Goal: Transaction & Acquisition: Purchase product/service

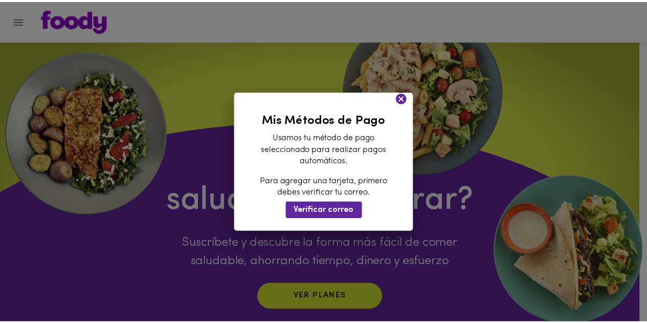
scroll to position [999, 0]
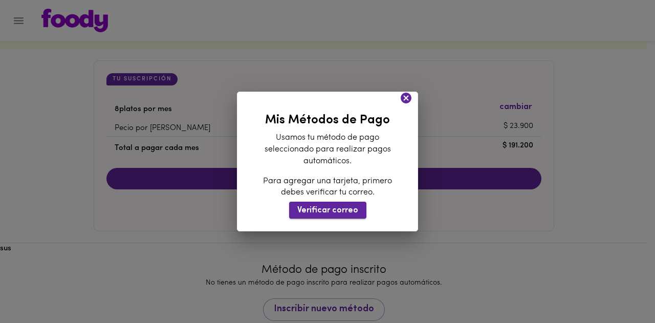
click at [332, 207] on span "Verificar correo" at bounding box center [327, 211] width 61 height 10
click at [409, 95] on icon at bounding box center [406, 98] width 11 height 11
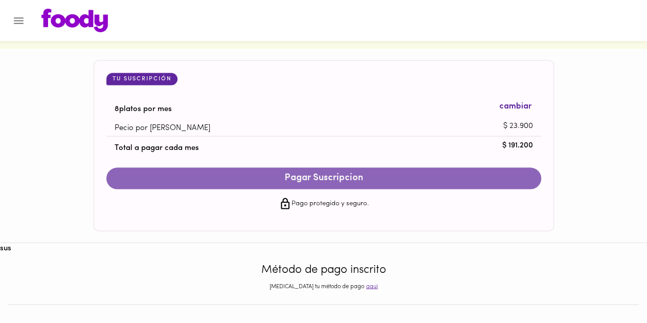
click at [331, 185] on button "Pagar Suscripcion" at bounding box center [323, 178] width 435 height 21
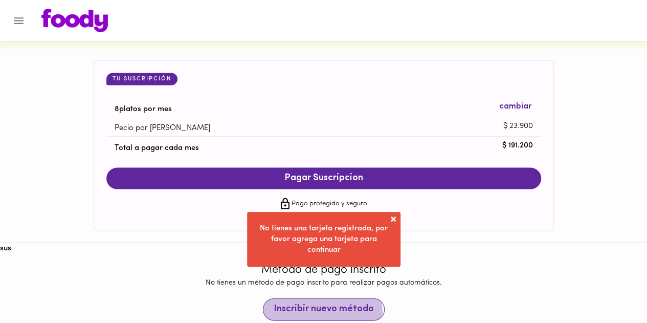
click at [322, 313] on span "Inscribir nuevo método" at bounding box center [324, 309] width 100 height 11
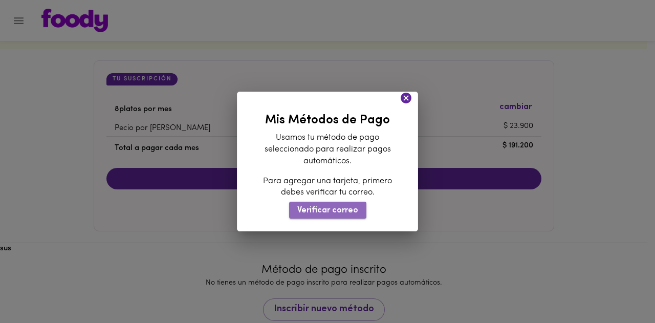
click at [350, 208] on span "Verificar correo" at bounding box center [327, 211] width 61 height 10
click at [406, 97] on icon at bounding box center [406, 98] width 13 height 13
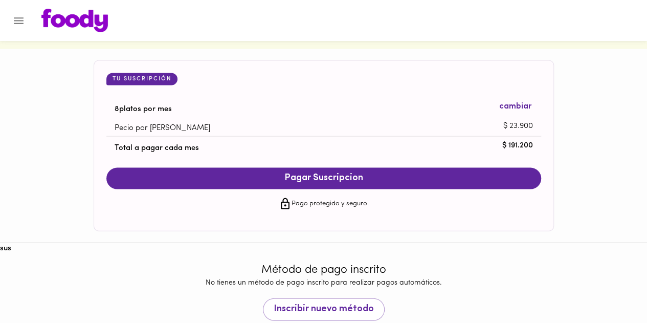
click at [66, 23] on img at bounding box center [74, 21] width 67 height 24
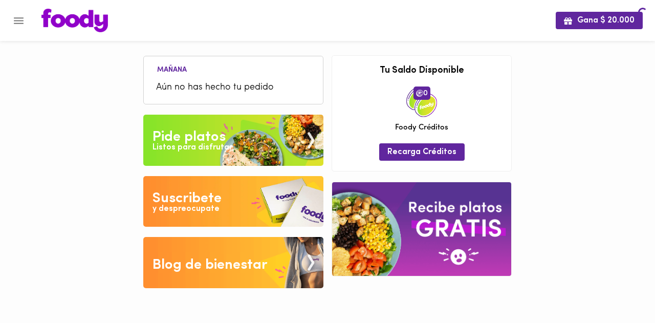
click at [66, 23] on img at bounding box center [74, 21] width 67 height 24
click at [224, 127] on div "Pide platos" at bounding box center [188, 137] width 73 height 20
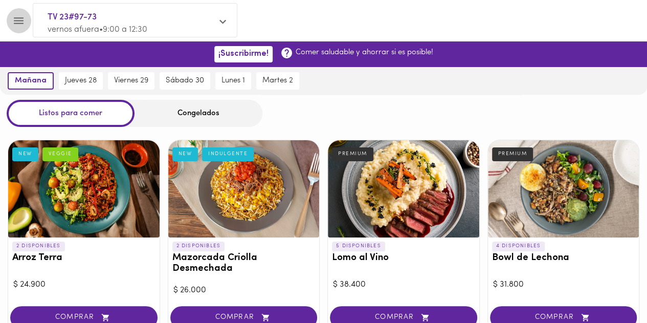
click at [15, 23] on icon "Menu" at bounding box center [19, 20] width 10 height 7
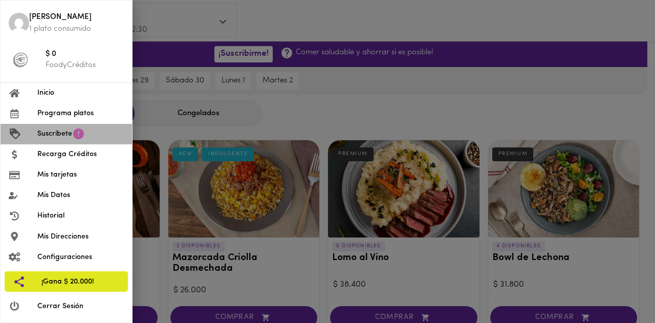
click at [66, 138] on span "Suscríbete" at bounding box center [54, 133] width 35 height 11
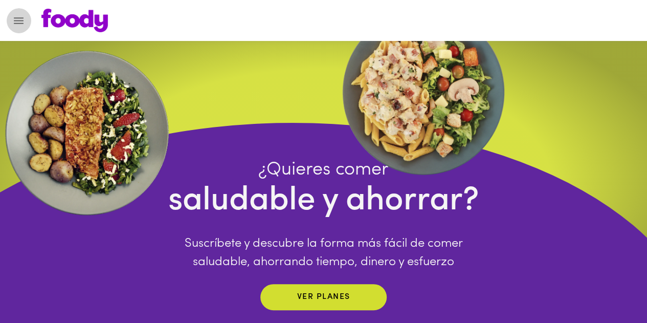
click at [17, 27] on button "Menu" at bounding box center [18, 20] width 25 height 25
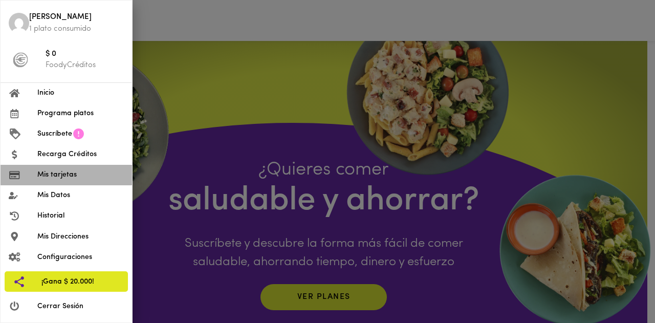
click at [67, 171] on span "Mis tarjetas" at bounding box center [80, 174] width 86 height 11
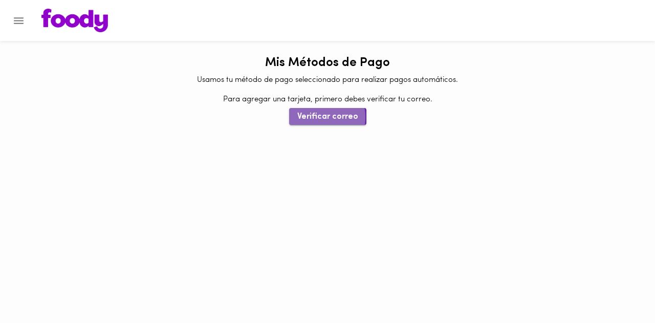
click at [315, 117] on span "Verificar correo" at bounding box center [327, 117] width 61 height 10
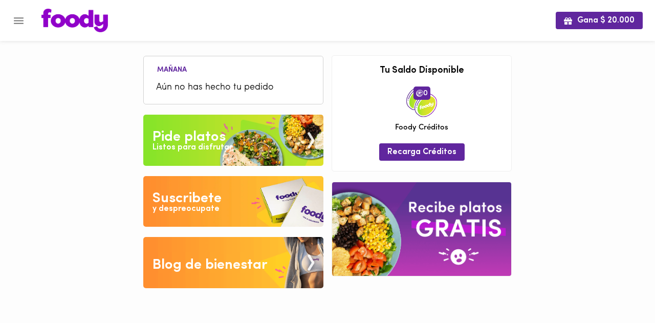
click at [194, 204] on div "y despreocupate" at bounding box center [185, 209] width 67 height 12
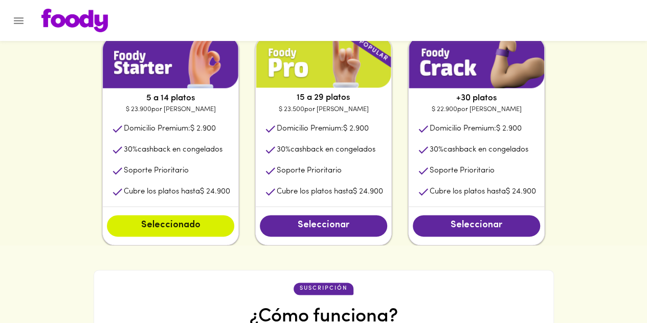
scroll to position [427, 0]
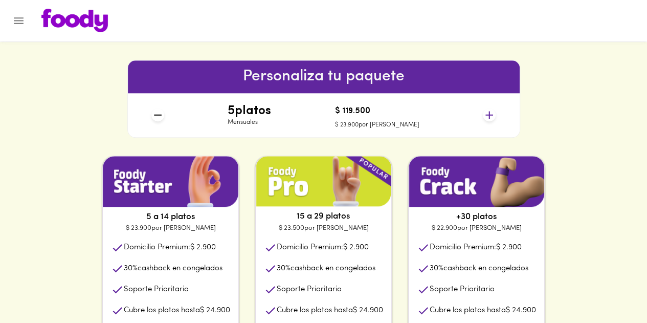
click at [487, 112] on icon at bounding box center [489, 114] width 13 height 13
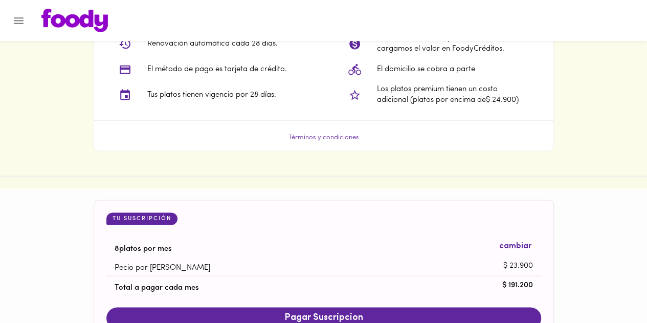
scroll to position [879, 0]
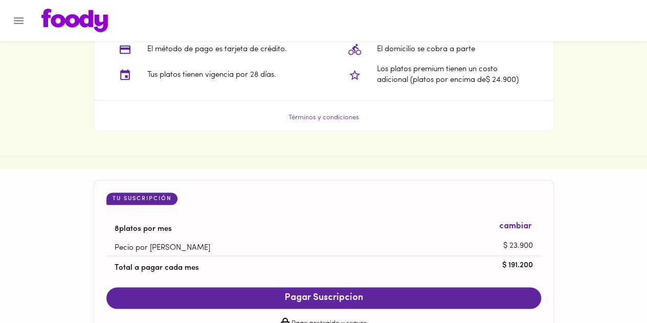
click at [351, 290] on button "Pagar Suscripcion" at bounding box center [323, 297] width 435 height 21
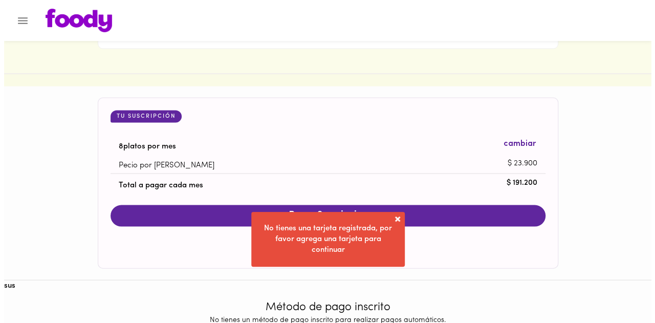
scroll to position [1025, 0]
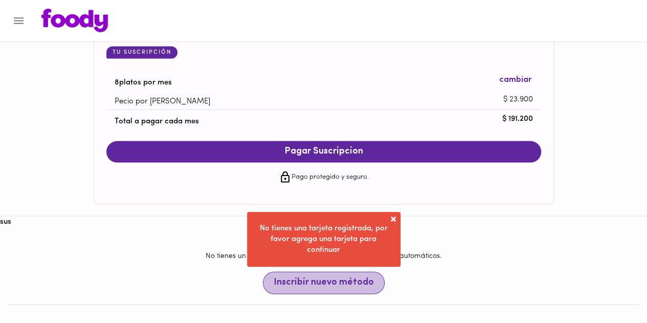
click at [335, 287] on span "Inscribir nuevo método" at bounding box center [324, 282] width 100 height 11
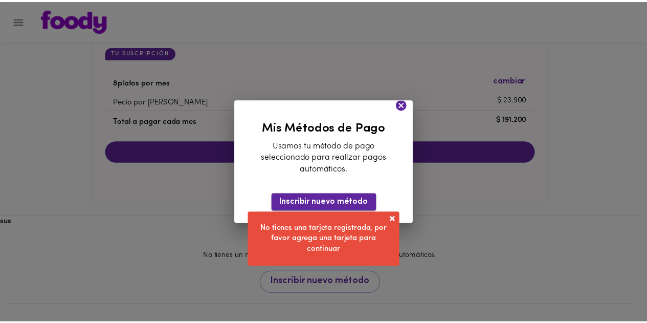
scroll to position [999, 0]
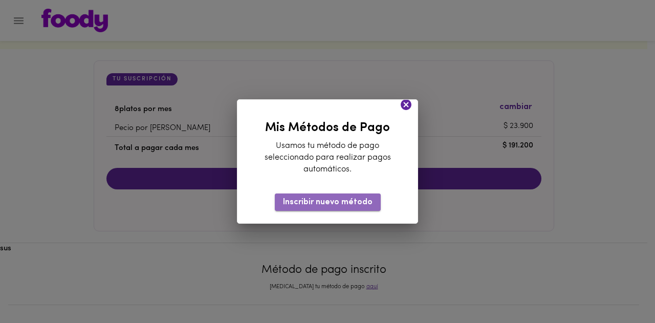
click at [343, 203] on span "Inscribir nuevo método" at bounding box center [328, 202] width 90 height 10
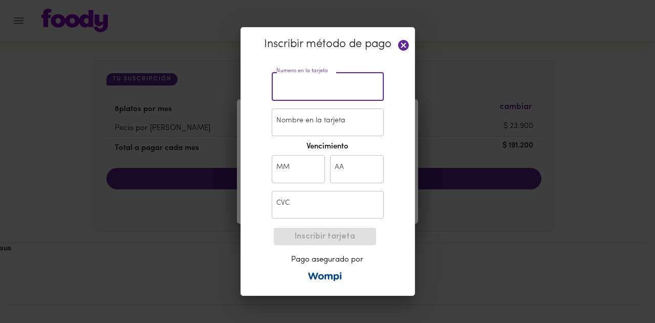
click at [321, 83] on input "text" at bounding box center [328, 87] width 112 height 28
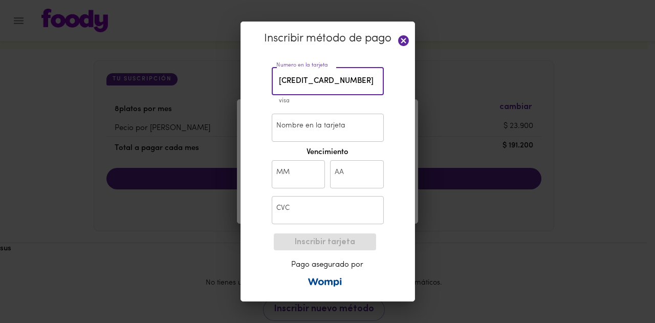
type input "4410 8045 8808 7818"
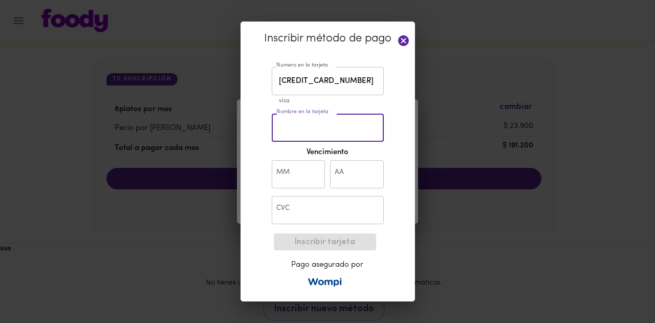
click at [303, 125] on input "Nombre en la tarjeta" at bounding box center [328, 128] width 112 height 28
type input "Angelica Franco"
click at [292, 176] on input "text" at bounding box center [299, 174] width 54 height 28
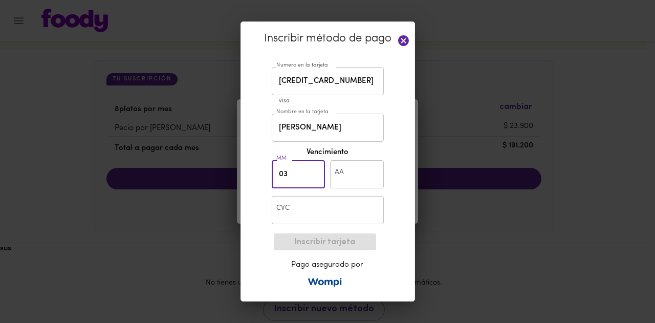
type input "03"
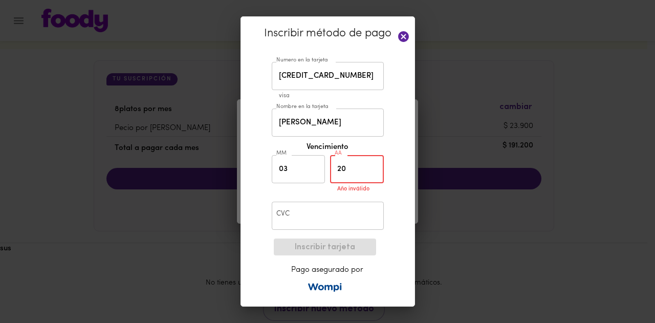
type input "2"
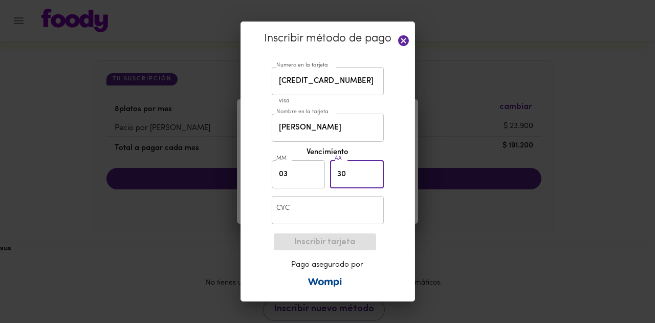
type input "30"
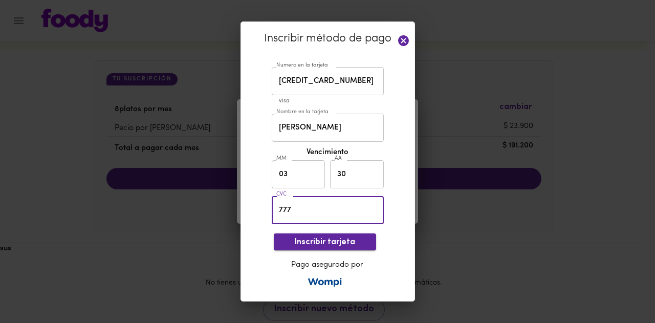
type input "777"
click at [323, 245] on span "Inscribir tarjeta" at bounding box center [325, 242] width 86 height 10
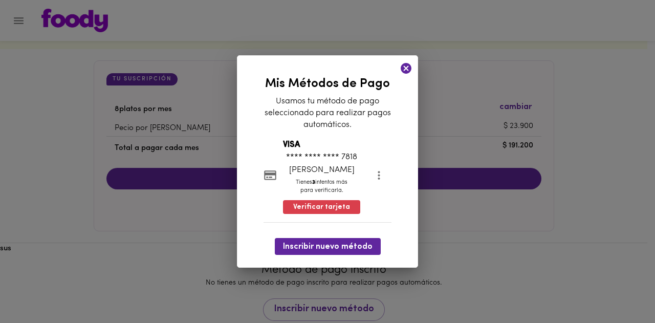
click at [84, 209] on div "Mis Métodos de Pago Usamos tu método de pago seleccionado para realizar pagos a…" at bounding box center [327, 161] width 655 height 323
click at [407, 70] on icon at bounding box center [406, 68] width 13 height 13
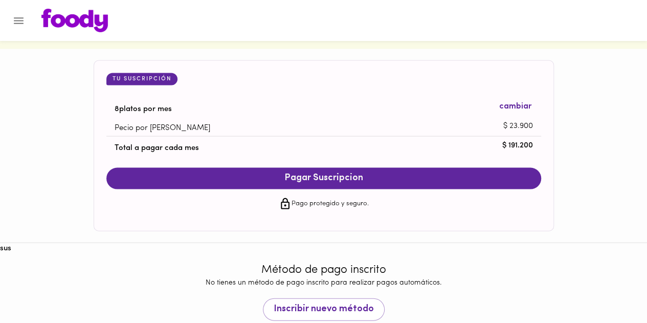
click at [340, 184] on span "Pagar Suscripcion" at bounding box center [324, 178] width 414 height 11
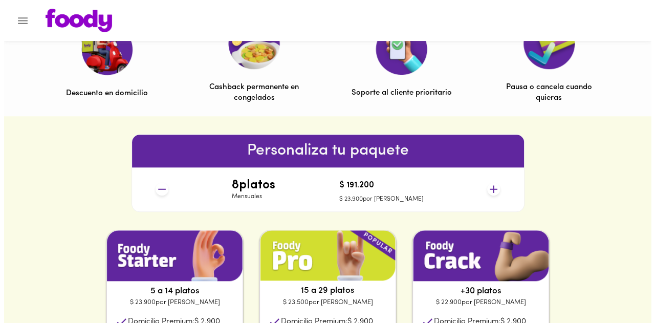
scroll to position [340, 0]
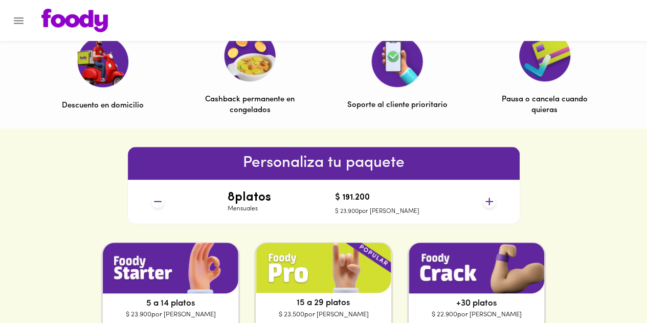
click at [16, 20] on icon "Menu" at bounding box center [19, 20] width 10 height 7
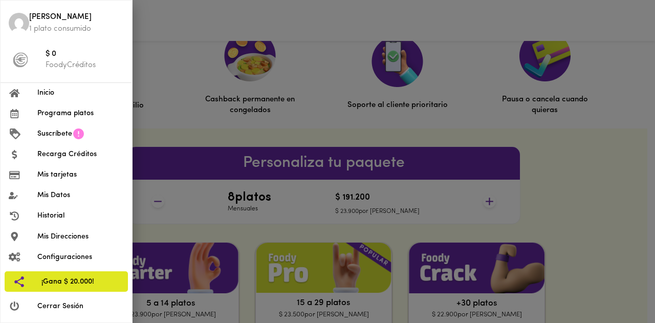
click at [53, 176] on span "Mis tarjetas" at bounding box center [80, 174] width 86 height 11
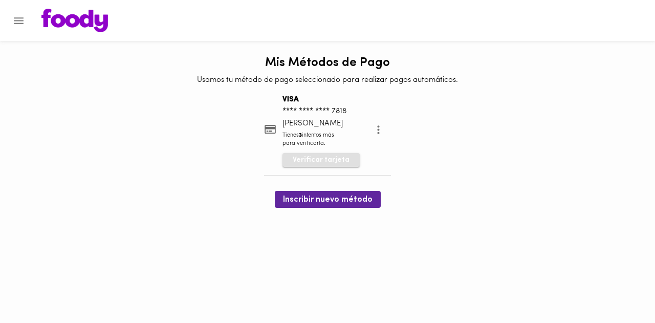
click at [333, 159] on span "Verificar tarjeta" at bounding box center [321, 160] width 57 height 10
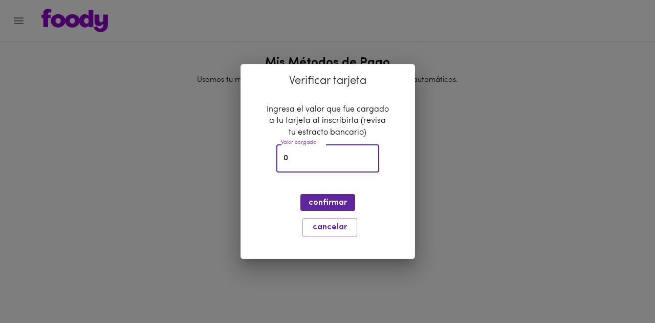
click at [315, 159] on input "0" at bounding box center [327, 158] width 103 height 28
type input "2654"
click at [319, 200] on span "confirmar" at bounding box center [327, 203] width 38 height 10
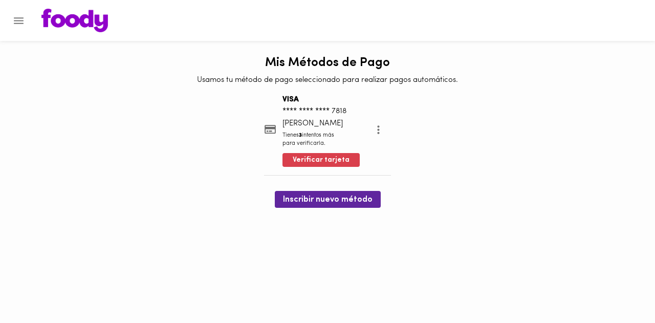
click at [378, 132] on icon "more" at bounding box center [378, 129] width 13 height 13
click at [432, 161] on div at bounding box center [327, 161] width 655 height 323
click at [432, 161] on div "Mis Métodos de Pago Usamos tu método de pago seleccionado para realizar pagos a…" at bounding box center [327, 129] width 655 height 157
click at [78, 18] on img at bounding box center [74, 21] width 67 height 24
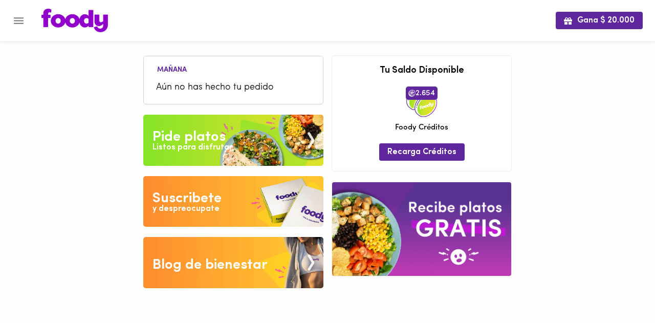
click at [16, 19] on icon "Menu" at bounding box center [18, 20] width 13 height 13
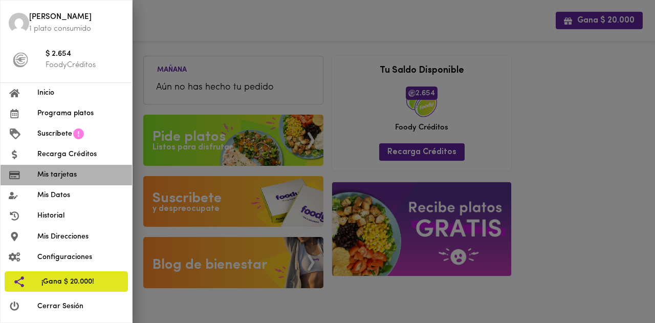
click at [51, 182] on li "Mis tarjetas" at bounding box center [66, 175] width 131 height 20
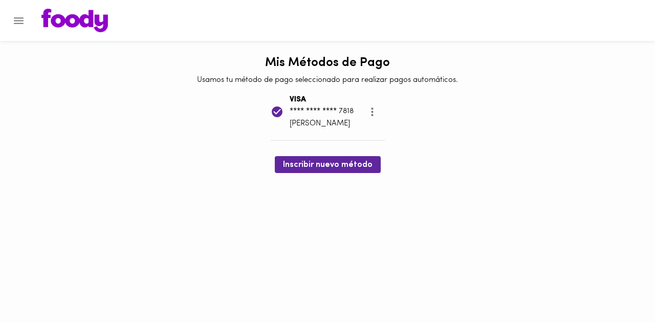
click at [64, 23] on img at bounding box center [74, 21] width 67 height 24
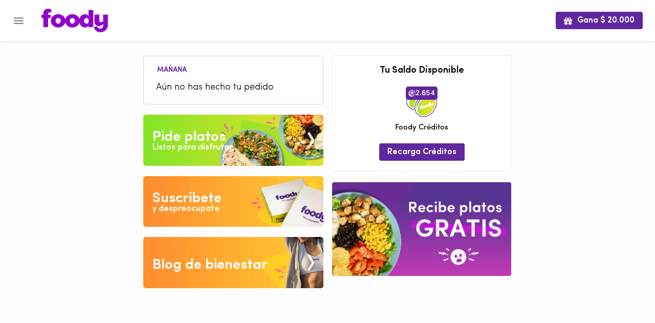
click at [172, 201] on div "Suscribete" at bounding box center [186, 198] width 69 height 20
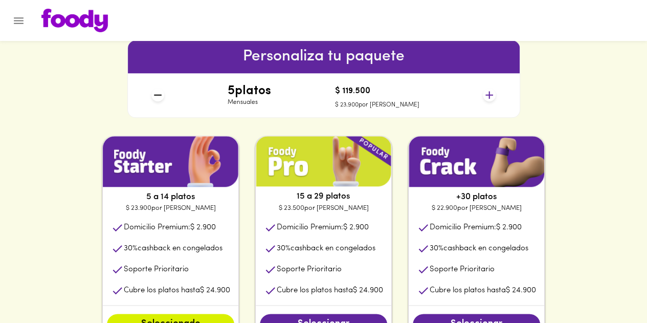
scroll to position [459, 0]
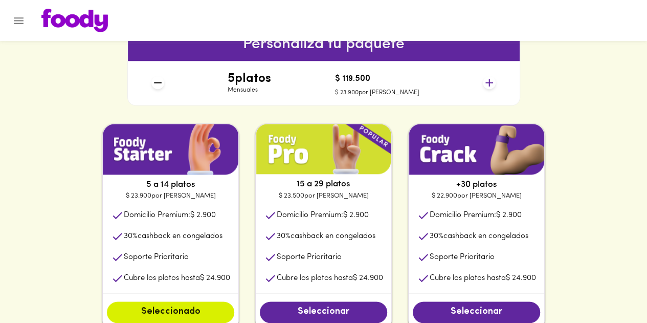
click at [490, 85] on icon at bounding box center [489, 83] width 8 height 8
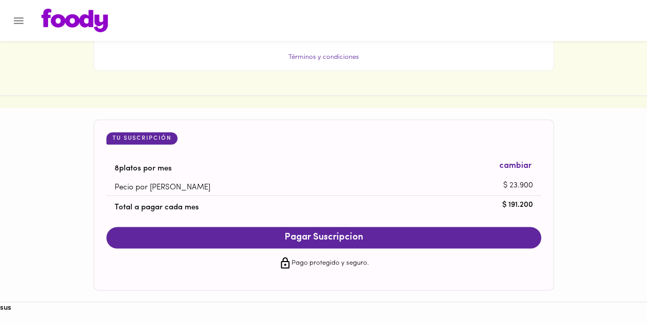
scroll to position [952, 0]
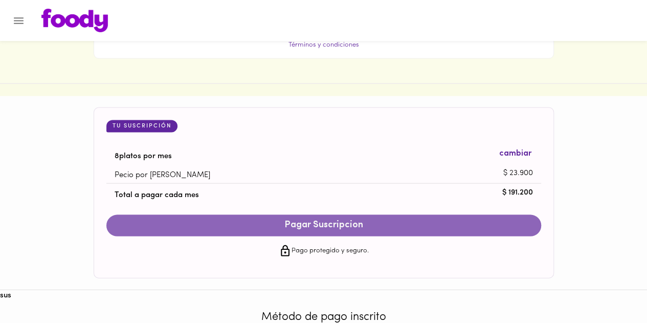
click at [304, 220] on span "Pagar Suscripcion" at bounding box center [324, 224] width 414 height 11
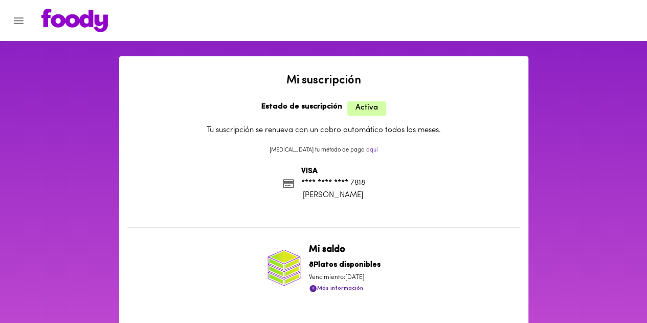
click at [20, 22] on icon "Menu" at bounding box center [18, 20] width 13 height 13
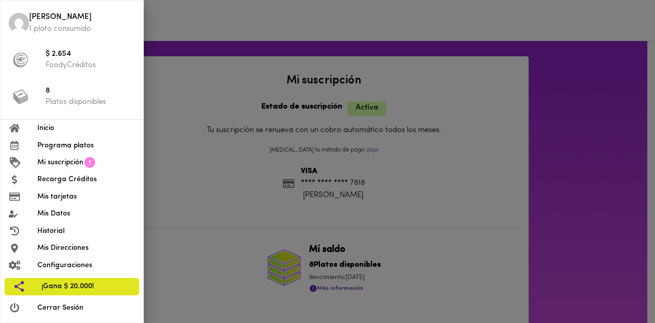
click at [48, 129] on span "Inicio" at bounding box center [86, 128] width 98 height 11
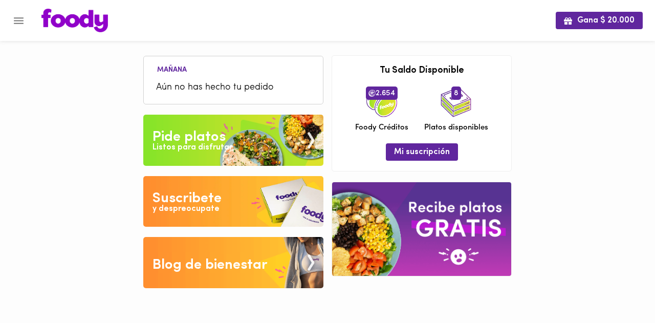
click at [212, 132] on div "Pide platos" at bounding box center [188, 137] width 73 height 20
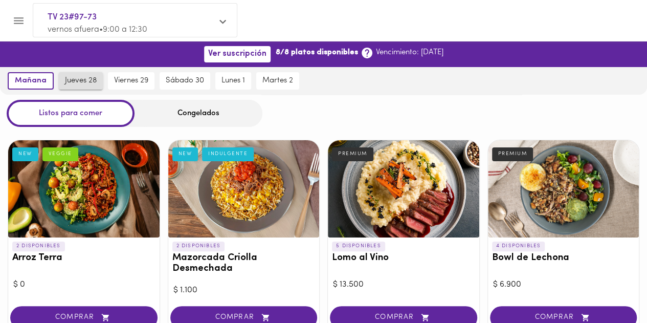
click at [75, 81] on span "jueves 28" at bounding box center [81, 80] width 32 height 9
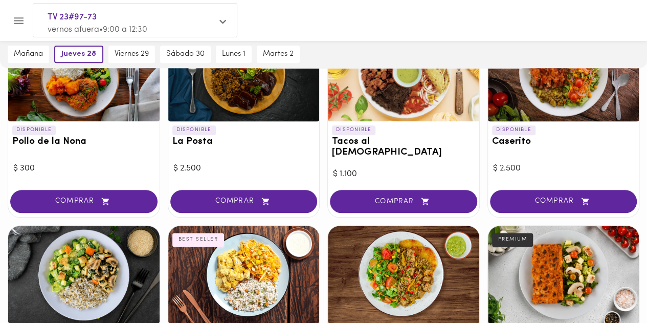
scroll to position [486, 0]
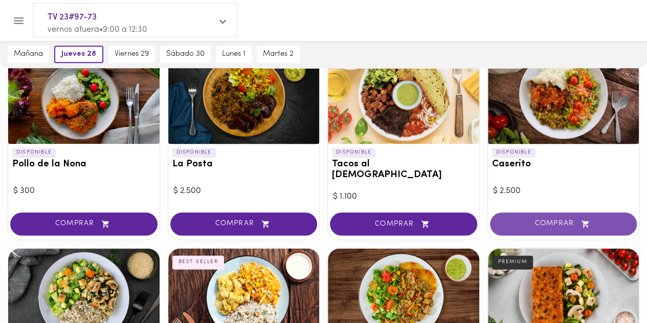
click at [548, 219] on span "COMPRAR" at bounding box center [564, 223] width 122 height 9
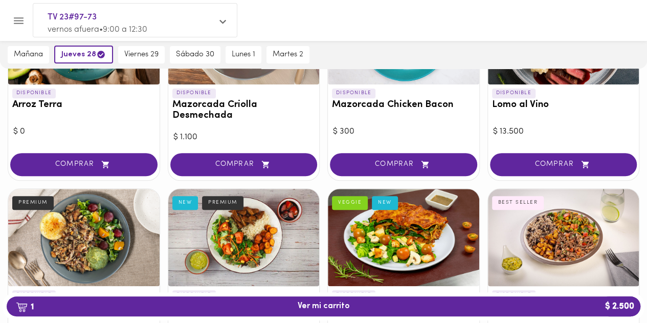
scroll to position [56, 0]
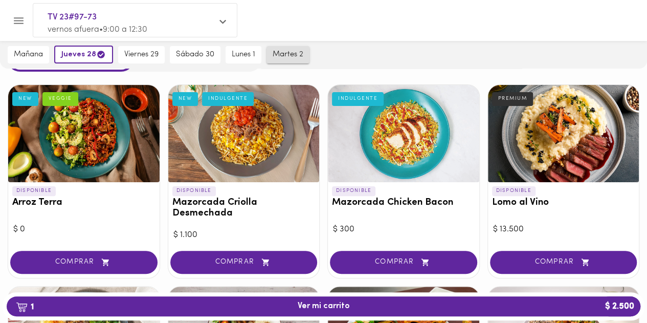
click at [283, 53] on span "martes 2" at bounding box center [288, 54] width 31 height 9
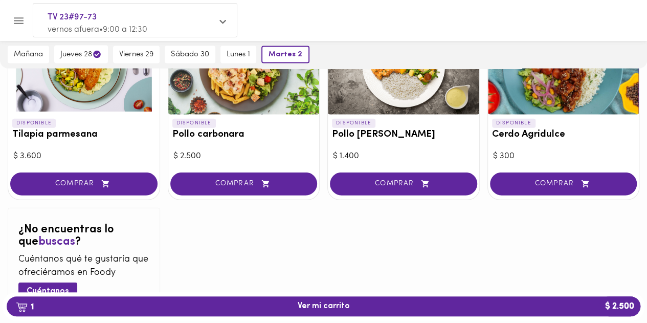
scroll to position [1103, 0]
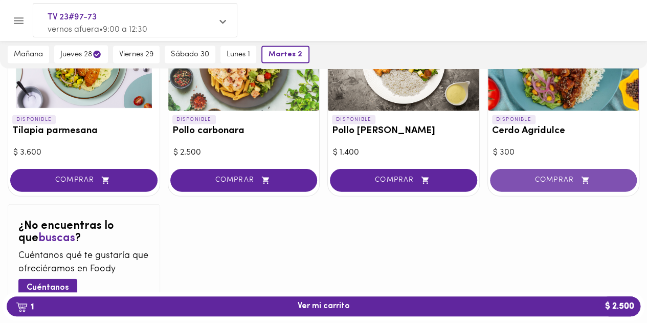
click at [561, 174] on button "COMPRAR" at bounding box center [563, 180] width 147 height 23
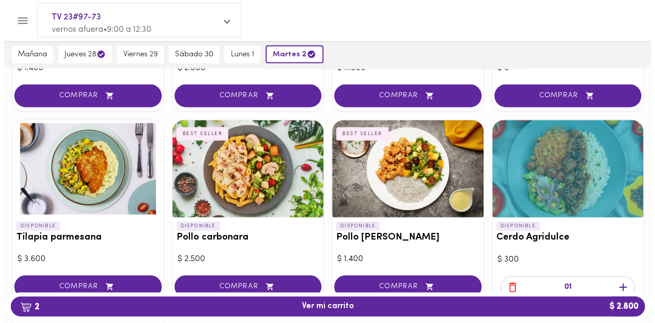
scroll to position [1133, 0]
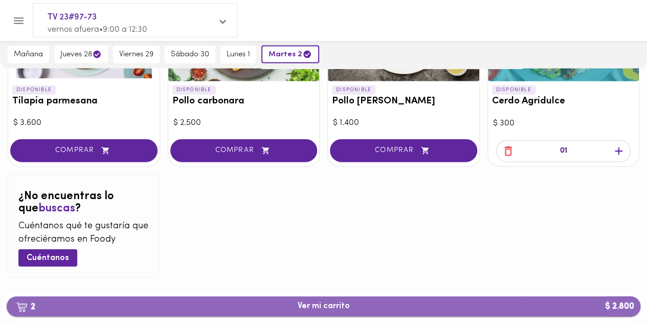
click at [514, 306] on span "2 Ver mi carrito $ 2.800" at bounding box center [323, 306] width 617 height 10
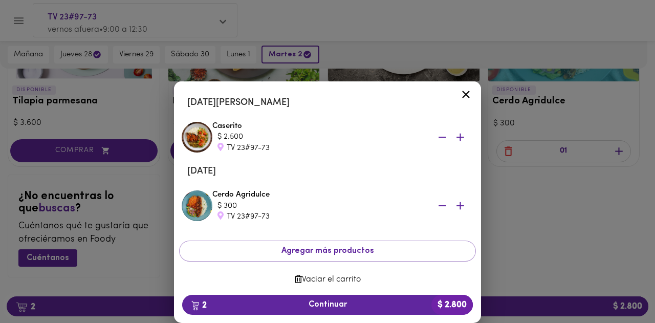
scroll to position [46, 0]
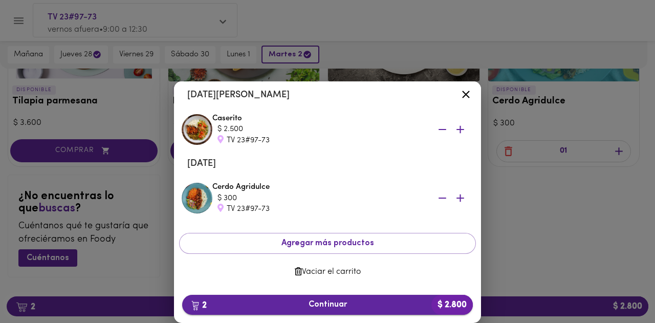
click at [278, 303] on span "2 Continuar $ 2.800" at bounding box center [327, 305] width 274 height 10
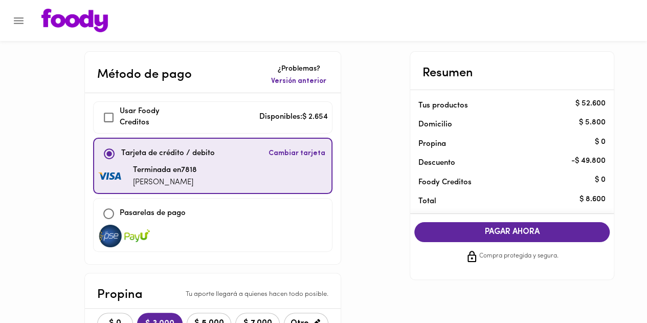
checkbox input "true"
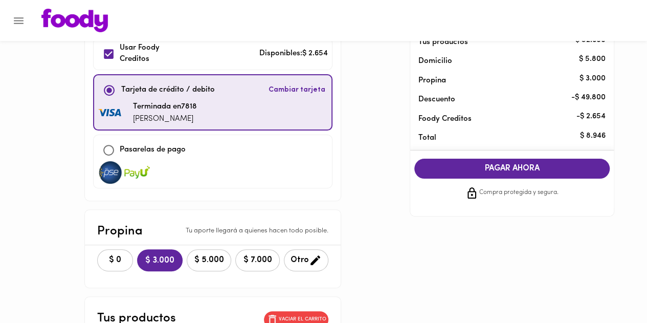
scroll to position [76, 0]
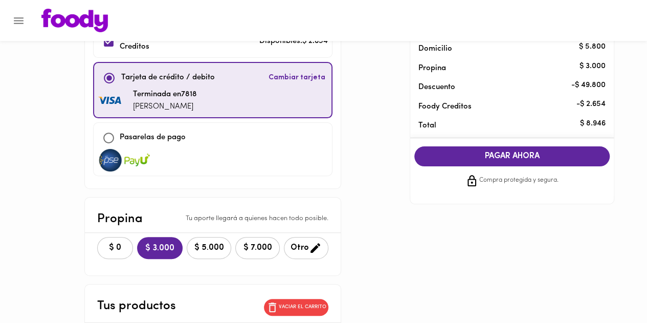
click at [306, 245] on span "Otro" at bounding box center [306, 247] width 31 height 13
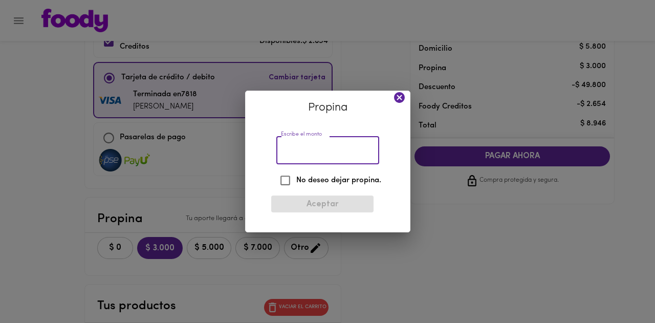
click at [308, 147] on input "Escribe el monto" at bounding box center [327, 150] width 103 height 28
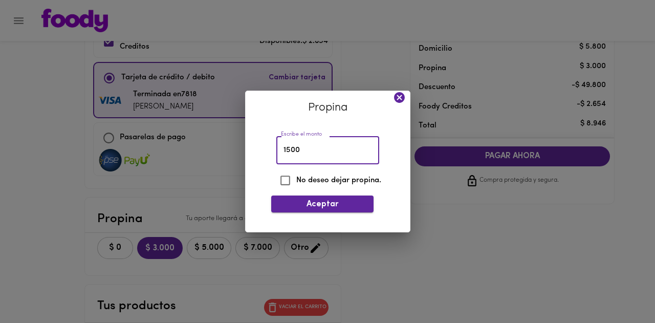
type input "1500"
click at [314, 203] on span "Aceptar" at bounding box center [322, 205] width 86 height 10
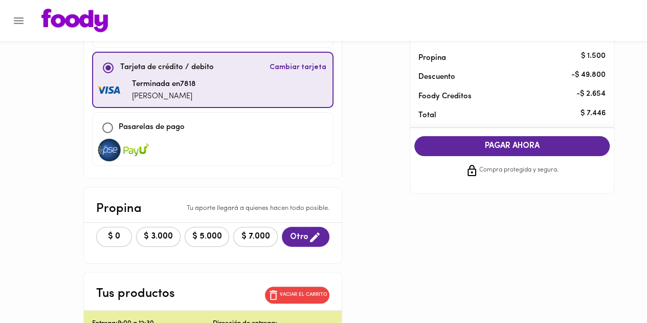
scroll to position [0, 0]
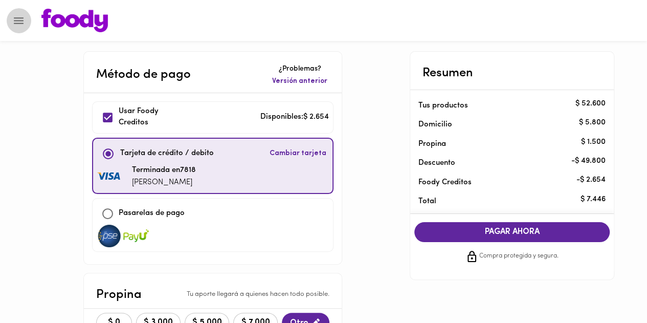
click at [20, 24] on icon "Menu" at bounding box center [18, 20] width 13 height 13
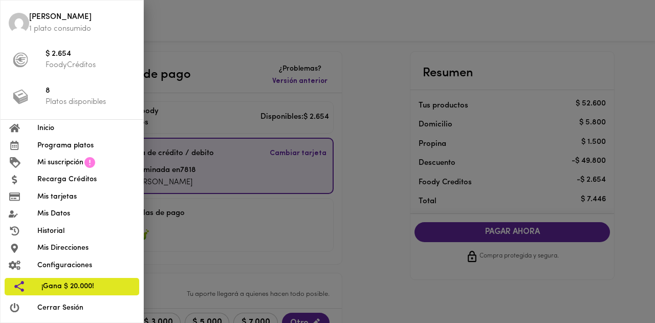
click at [44, 161] on span "Mi suscripción" at bounding box center [60, 162] width 46 height 11
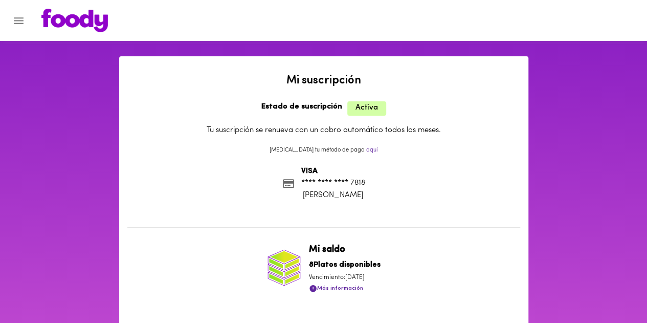
click at [20, 22] on icon "Menu" at bounding box center [18, 20] width 13 height 13
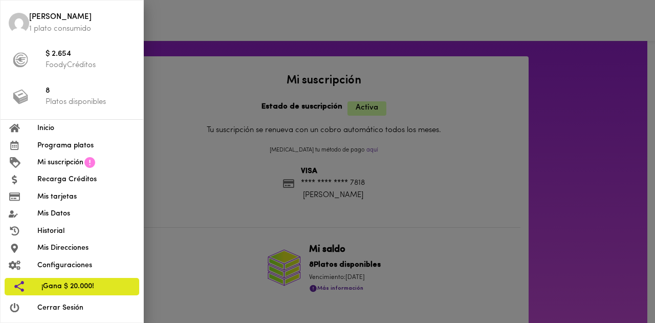
click at [47, 147] on span "Programa platos" at bounding box center [86, 145] width 98 height 11
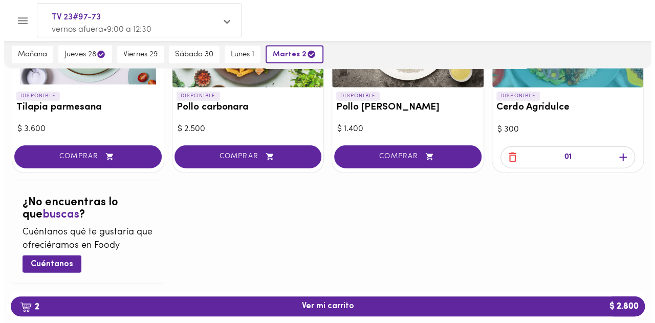
scroll to position [1133, 0]
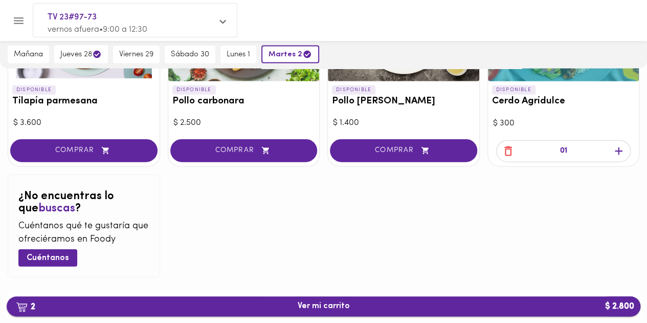
click at [305, 306] on span "2 Ver mi carrito $ 2.800" at bounding box center [324, 306] width 52 height 10
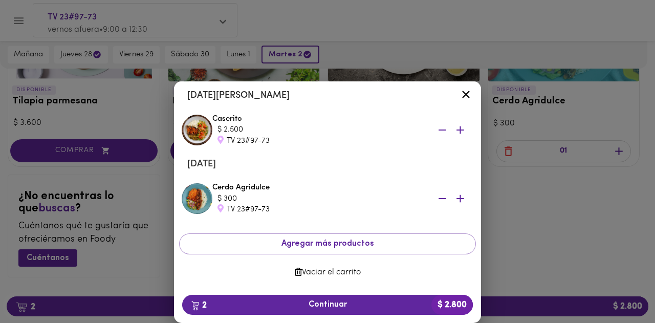
scroll to position [46, 0]
click at [496, 207] on div "Tu Carrito Tienes 2 platos con descuento de suscripción Jueves 28 de agosto Cas…" at bounding box center [327, 186] width 655 height 274
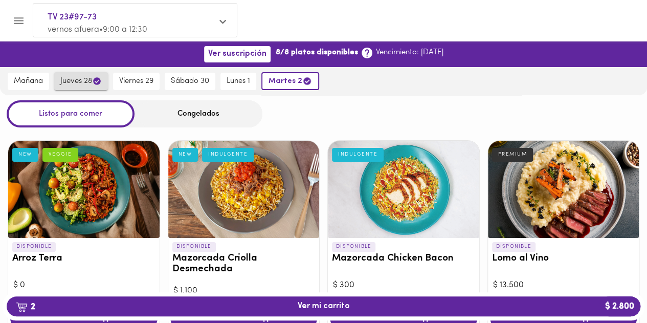
click at [78, 81] on span "jueves 28" at bounding box center [80, 81] width 41 height 10
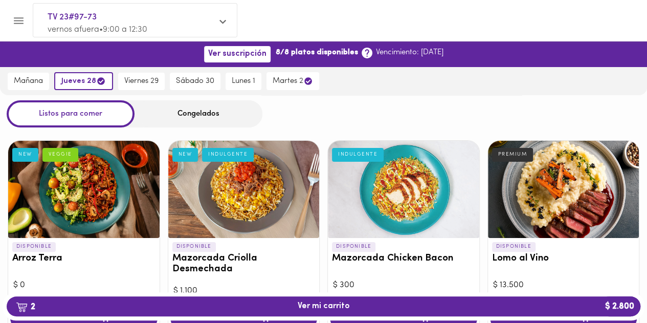
click at [17, 19] on icon "Menu" at bounding box center [18, 20] width 13 height 13
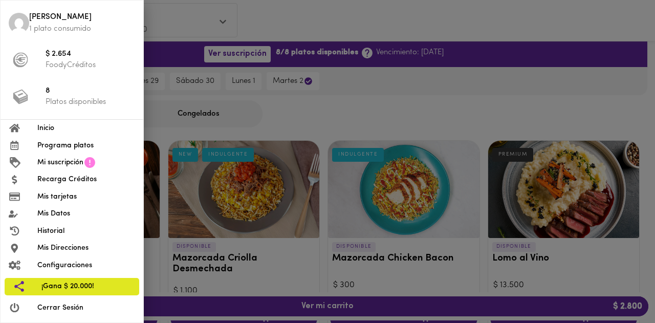
click at [357, 115] on div at bounding box center [327, 161] width 655 height 323
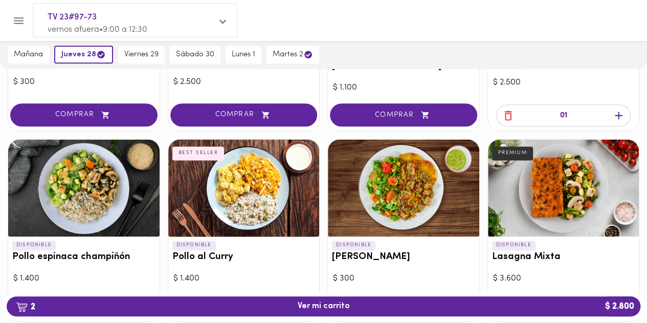
scroll to position [542, 0]
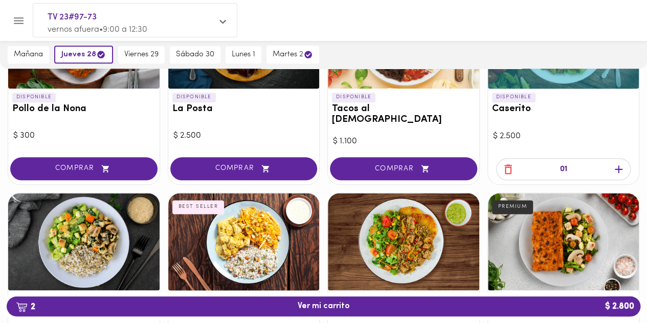
click at [510, 163] on icon "button" at bounding box center [508, 169] width 13 height 13
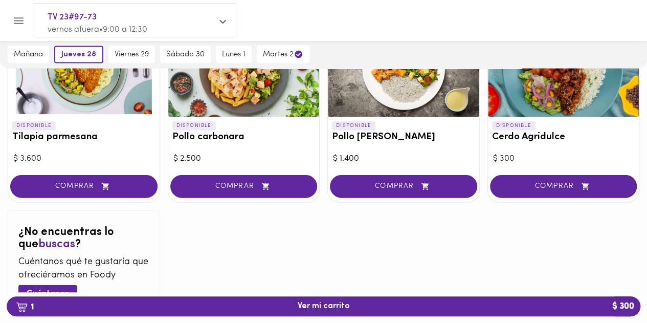
scroll to position [1098, 0]
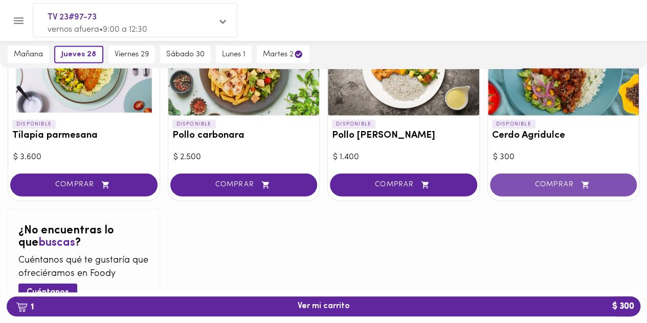
click at [548, 181] on span "COMPRAR" at bounding box center [564, 185] width 122 height 9
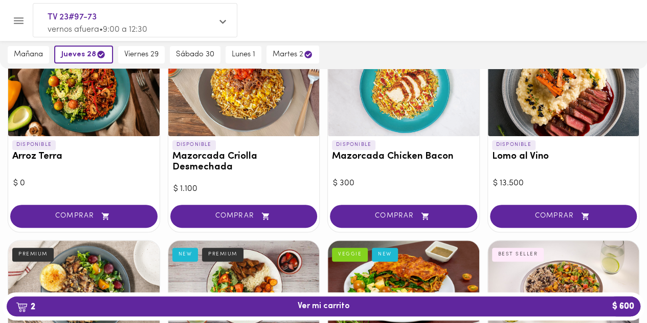
scroll to position [84, 0]
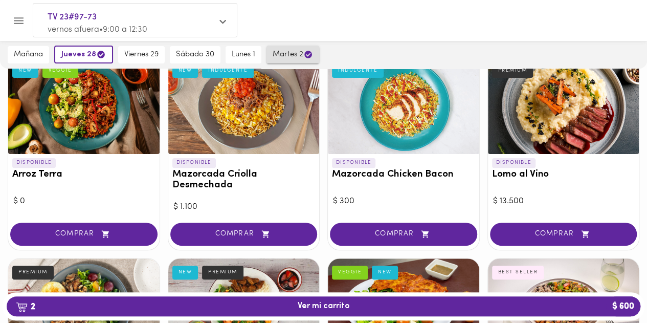
click at [284, 58] on span "martes 2" at bounding box center [293, 55] width 40 height 10
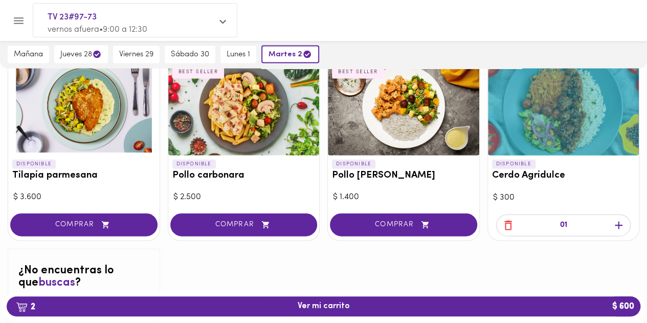
scroll to position [1032, 0]
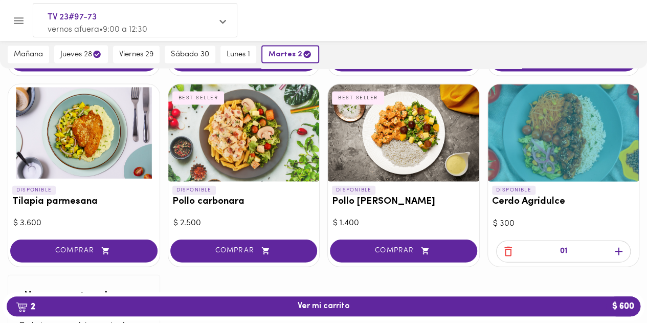
click at [510, 245] on icon "button" at bounding box center [508, 251] width 13 height 13
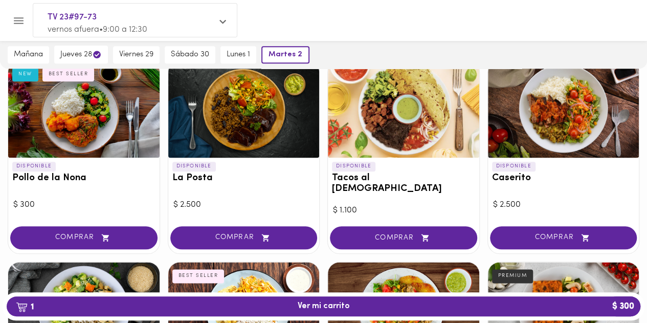
scroll to position [469, 0]
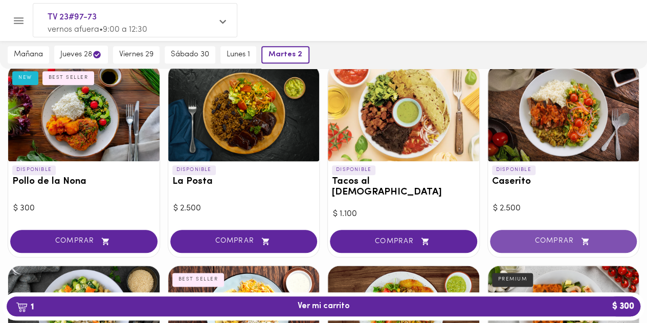
click at [557, 237] on span "COMPRAR" at bounding box center [564, 241] width 122 height 9
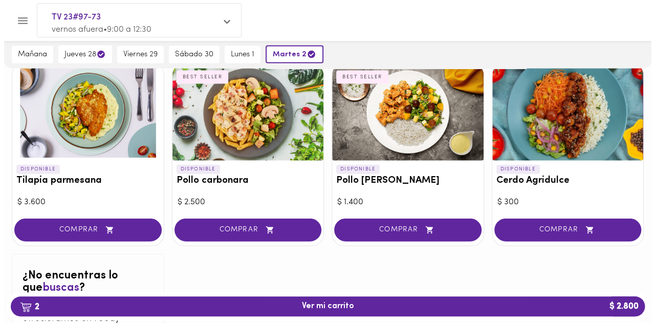
scroll to position [1055, 0]
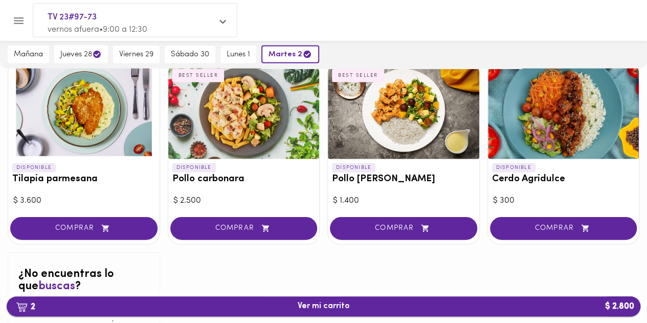
click at [321, 308] on span "2 Ver mi carrito $ 2.800" at bounding box center [324, 306] width 52 height 10
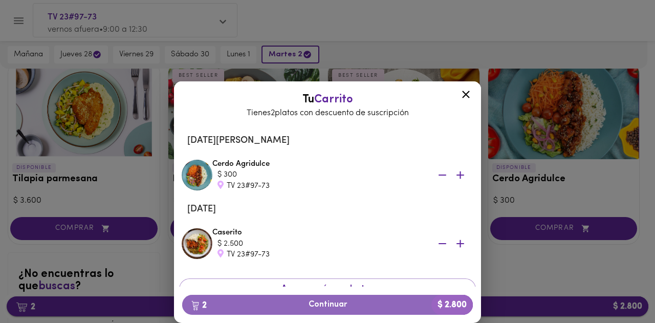
click at [321, 308] on span "2 Continuar $ 2.800" at bounding box center [327, 305] width 274 height 10
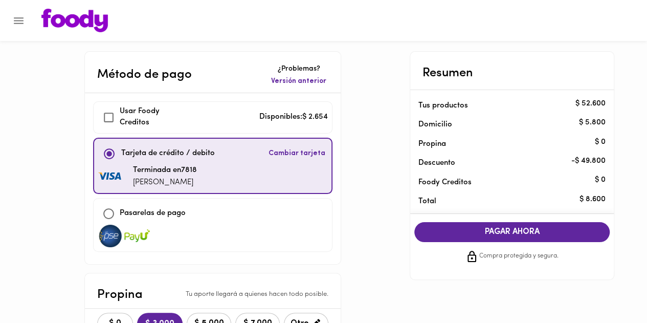
checkbox input "true"
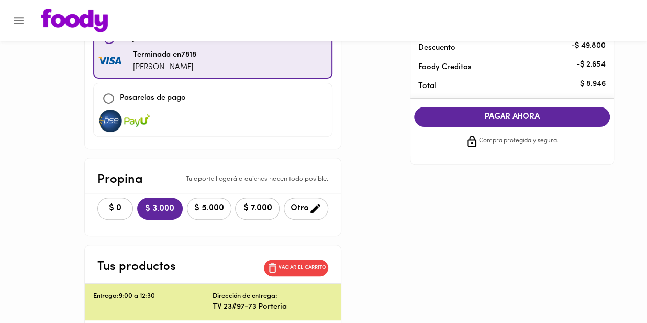
scroll to position [119, 0]
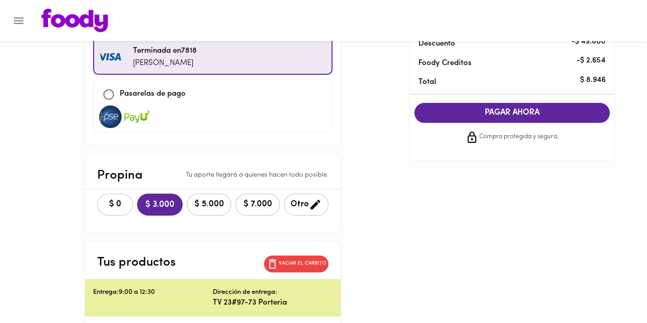
click at [296, 210] on button "Otro" at bounding box center [306, 204] width 45 height 22
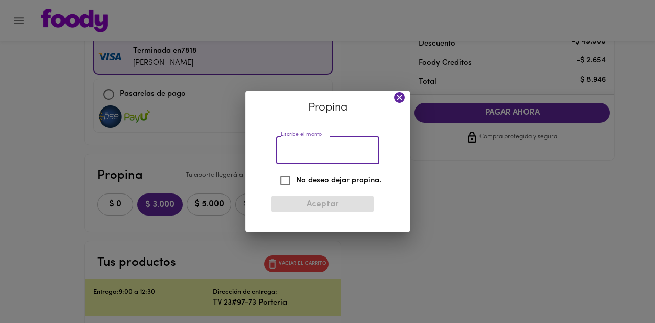
click at [296, 145] on input "Escribe el monto" at bounding box center [327, 150] width 103 height 28
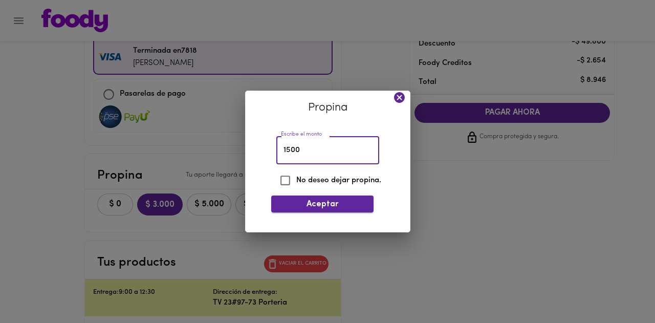
type input "1500"
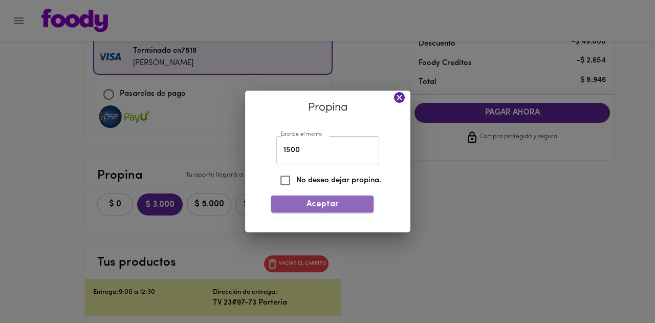
click at [306, 202] on span "Aceptar" at bounding box center [322, 205] width 86 height 10
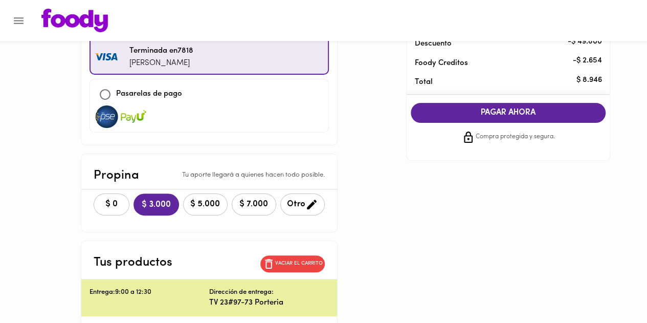
scroll to position [119, 0]
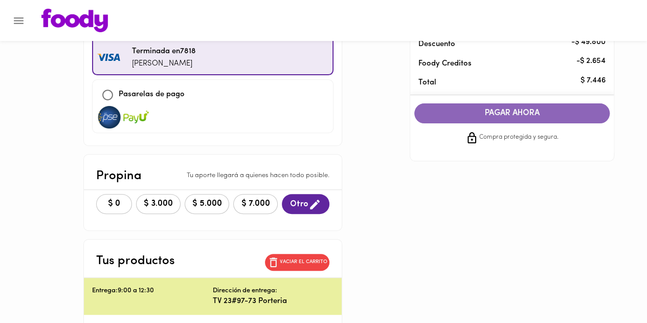
click at [501, 115] on span "PAGAR AHORA" at bounding box center [512, 113] width 175 height 10
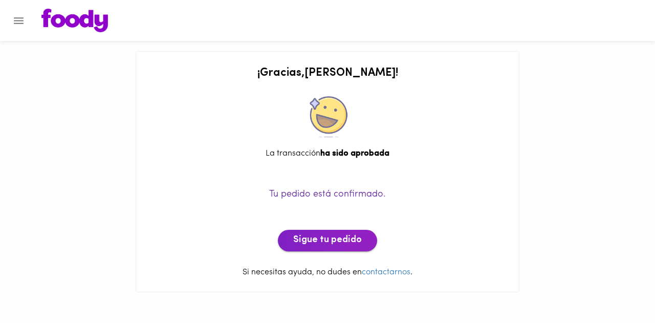
click at [347, 240] on span "Sigue tu pedido" at bounding box center [327, 240] width 69 height 11
